Goal: Communication & Community: Answer question/provide support

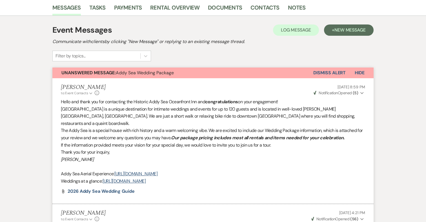
scroll to position [117, 0]
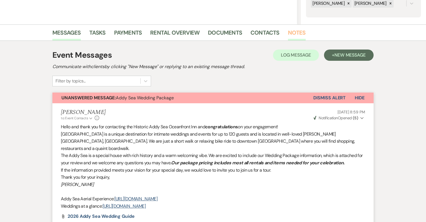
click at [295, 29] on link "Notes" at bounding box center [297, 34] width 18 height 12
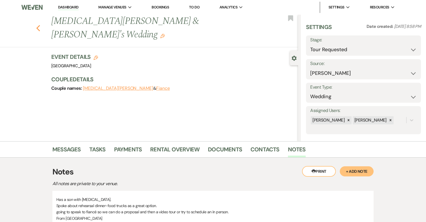
click at [39, 25] on icon "Previous" at bounding box center [38, 28] width 4 height 7
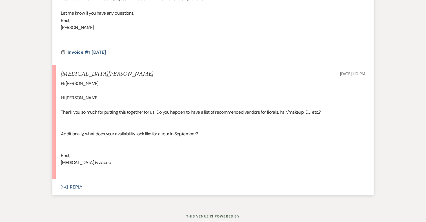
scroll to position [1664, 0]
click at [76, 180] on button "Envelope Reply" at bounding box center [212, 188] width 321 height 16
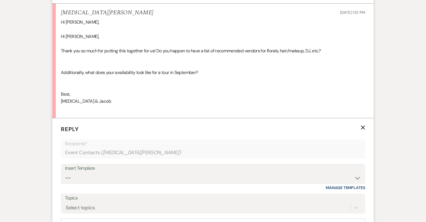
scroll to position [1811, 0]
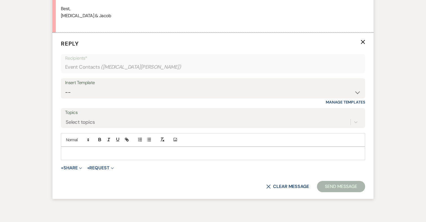
click at [116, 150] on p at bounding box center [212, 153] width 295 height 6
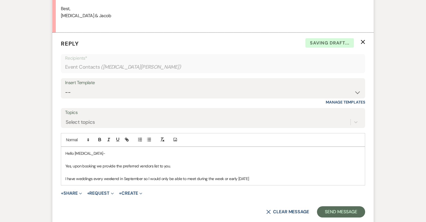
click at [235, 176] on p "I have weddings every weekend in September so I would only be able to meet duri…" at bounding box center [212, 179] width 295 height 6
click at [266, 176] on p "I have weddings every weekend in September so I would only be able to meet duri…" at bounding box center [212, 179] width 295 height 6
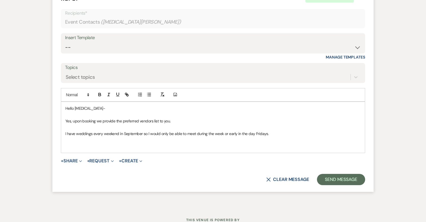
scroll to position [1870, 0]
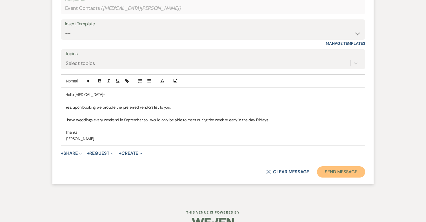
click at [342, 166] on button "Send Message" at bounding box center [341, 171] width 48 height 11
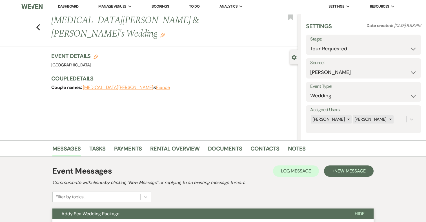
scroll to position [0, 0]
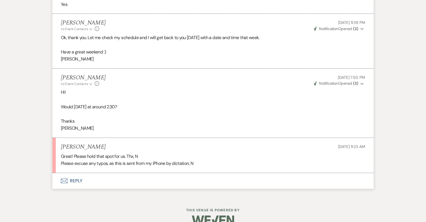
click at [76, 173] on button "Envelope Reply" at bounding box center [212, 181] width 321 height 16
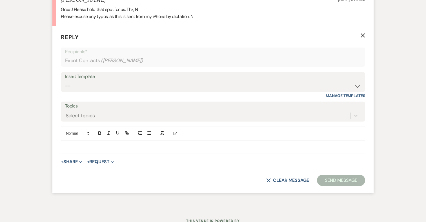
scroll to position [1134, 0]
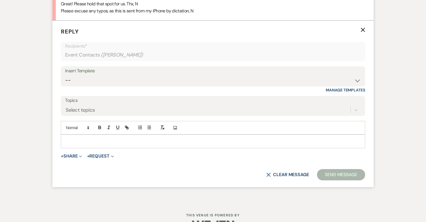
click at [113, 138] on p at bounding box center [212, 141] width 295 height 6
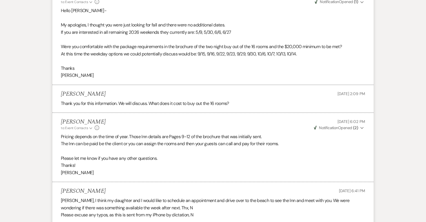
scroll to position [680, 0]
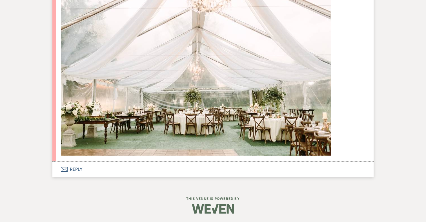
scroll to position [5080, 0]
click at [78, 168] on button "Envelope Reply" at bounding box center [212, 170] width 321 height 16
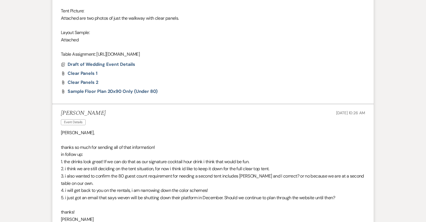
scroll to position [4492, 0]
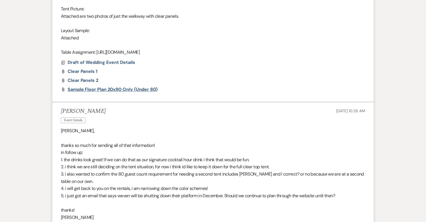
click at [129, 92] on span "Sample Floor Plan 20x90 only (under 80)" at bounding box center [113, 89] width 90 height 6
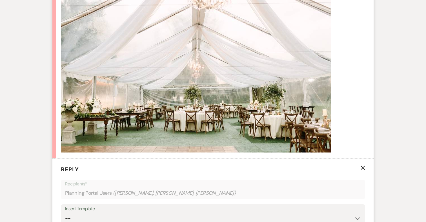
scroll to position [5089, 0]
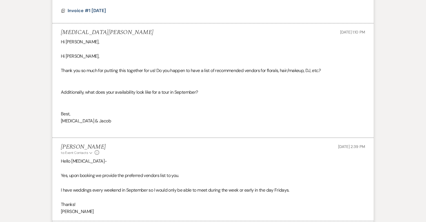
scroll to position [1758, 0]
